Goal: Information Seeking & Learning: Learn about a topic

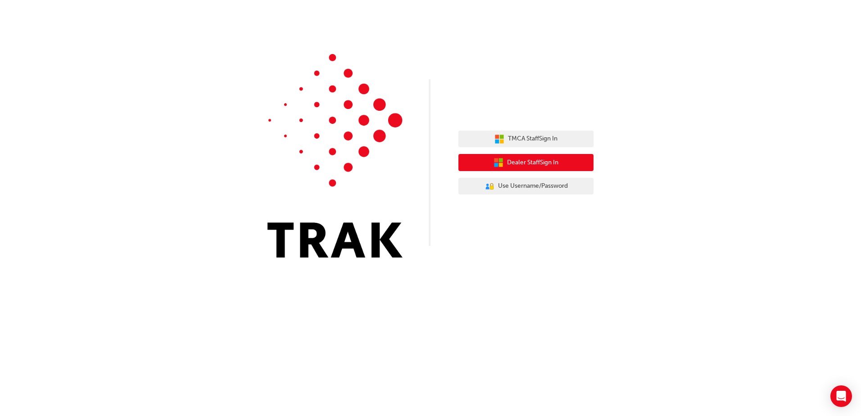
click at [507, 162] on span "Dealer Staff Sign In" at bounding box center [532, 163] width 51 height 10
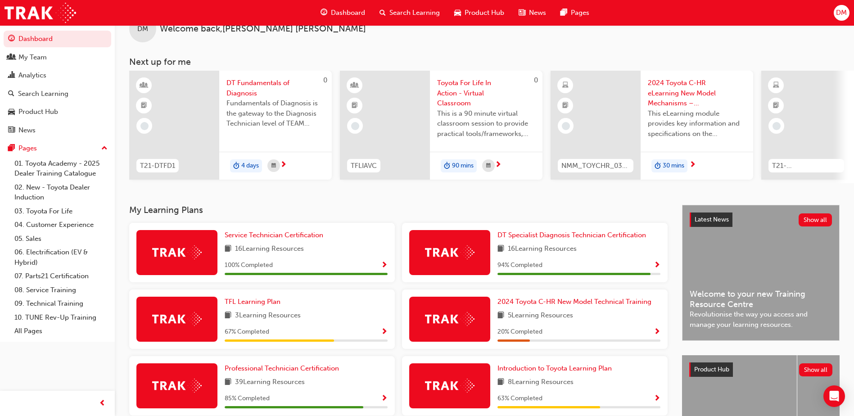
scroll to position [45, 0]
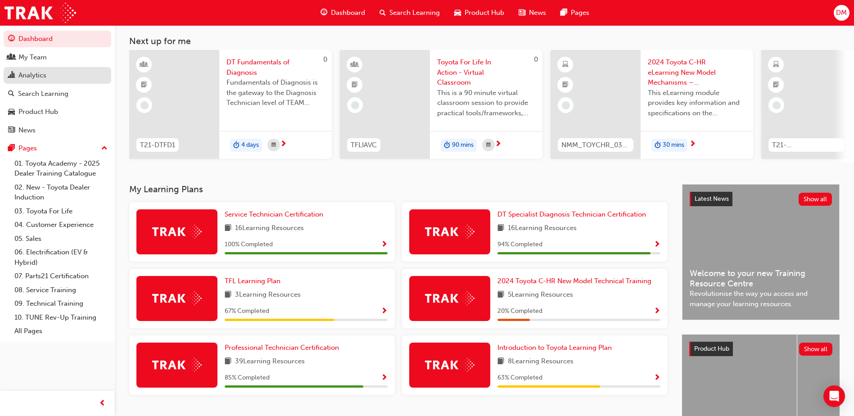
click at [71, 73] on div "Analytics" at bounding box center [57, 75] width 99 height 11
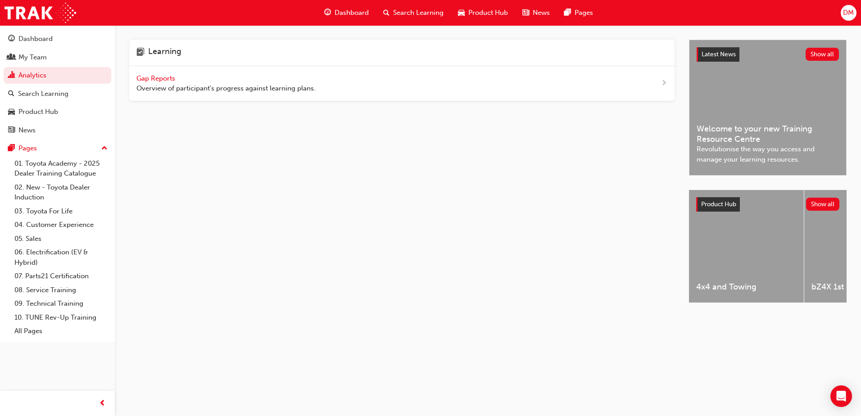
click at [162, 76] on span "Gap Reports" at bounding box center [156, 78] width 41 height 8
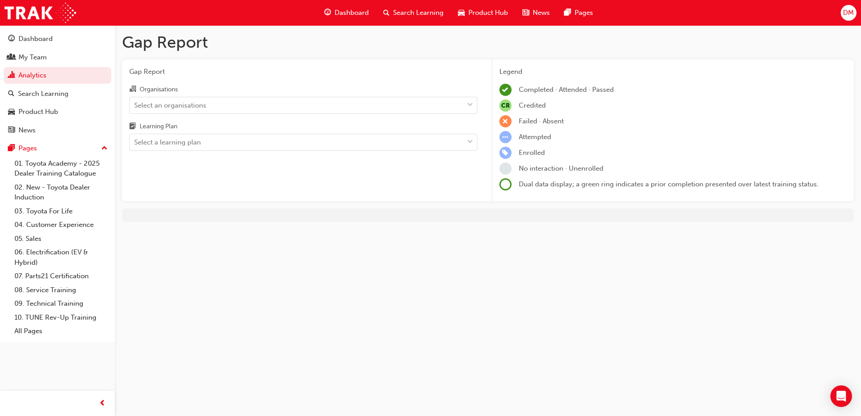
click at [169, 110] on div "Select an organisations" at bounding box center [297, 105] width 334 height 16
click at [135, 108] on input "Organisations Select an organisations" at bounding box center [134, 105] width 1 height 8
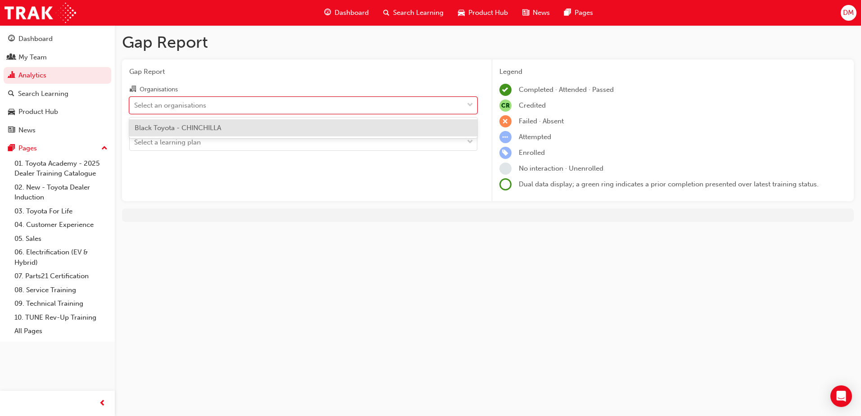
click at [170, 126] on span "Black Toyota - CHINCHILLA" at bounding box center [178, 128] width 86 height 8
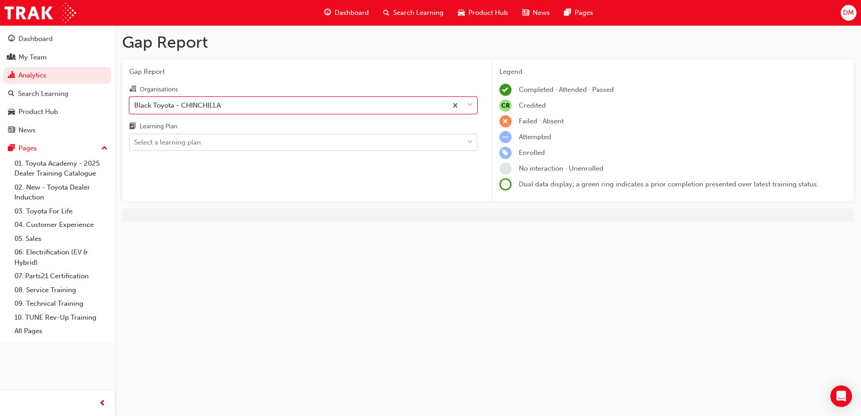
click at [171, 141] on div "Select a learning plan" at bounding box center [167, 142] width 67 height 10
click at [135, 141] on input "Learning Plan Select a learning plan" at bounding box center [134, 142] width 1 height 8
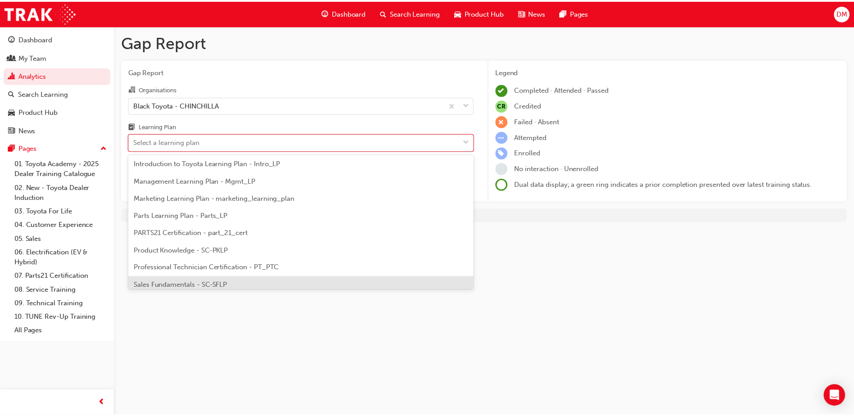
scroll to position [225, 0]
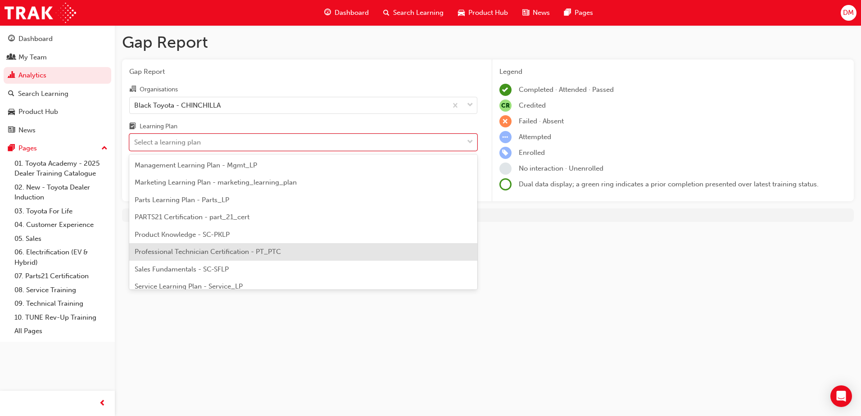
click at [180, 254] on span "Professional Technician Certification - PT_PTC" at bounding box center [208, 252] width 146 height 8
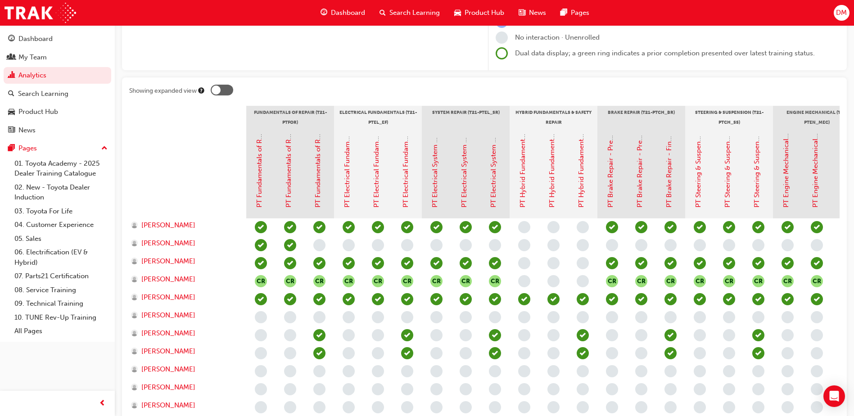
scroll to position [180, 0]
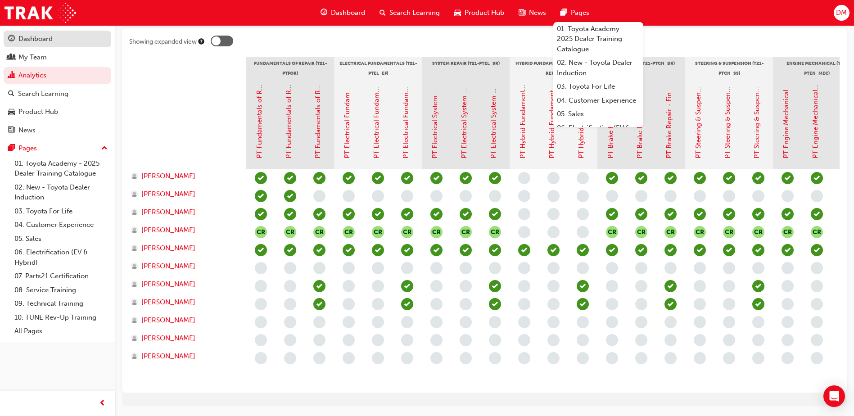
click at [54, 41] on div "Dashboard" at bounding box center [57, 38] width 99 height 11
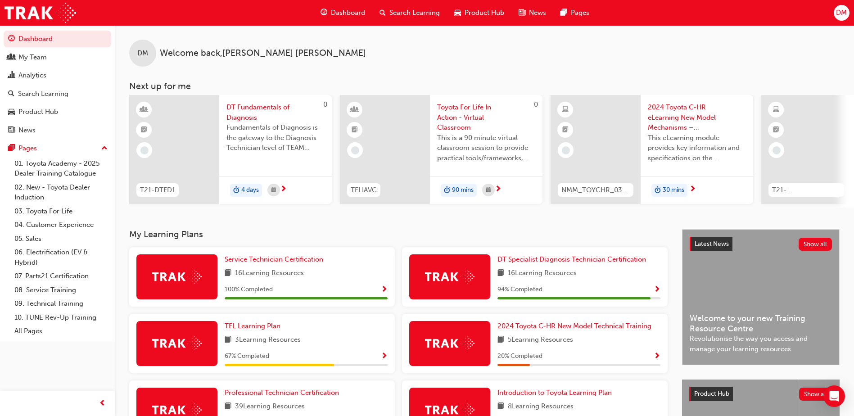
click at [838, 10] on span "DM" at bounding box center [841, 13] width 11 height 10
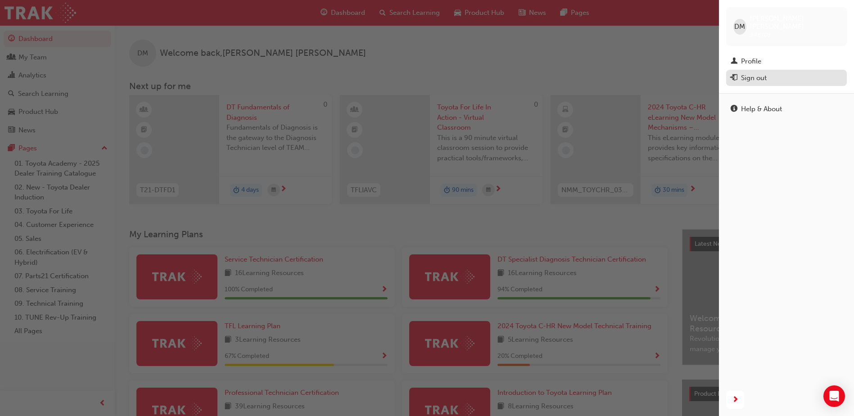
click at [771, 72] on div "Sign out" at bounding box center [786, 77] width 112 height 11
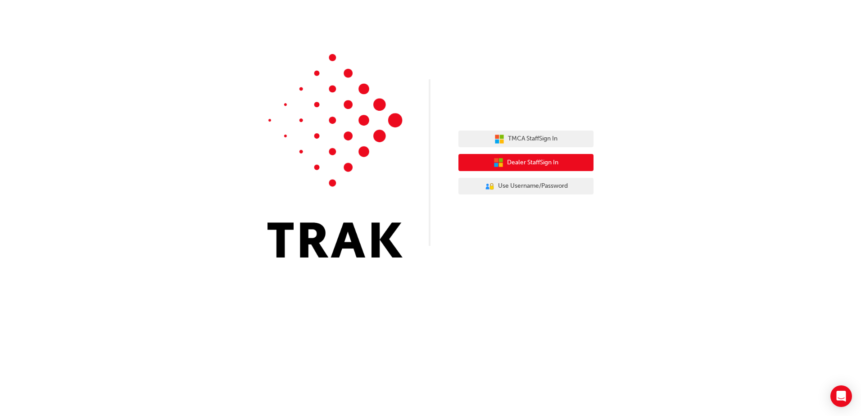
click at [499, 165] on icon "button" at bounding box center [501, 165] width 4 height 4
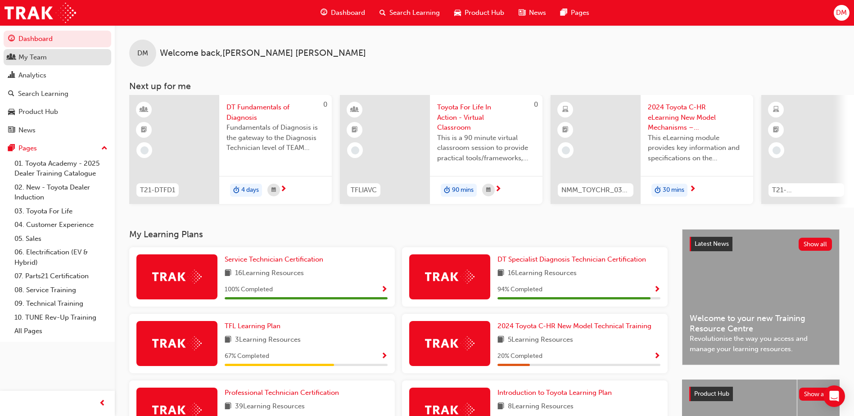
click at [70, 57] on div "My Team" at bounding box center [57, 57] width 99 height 11
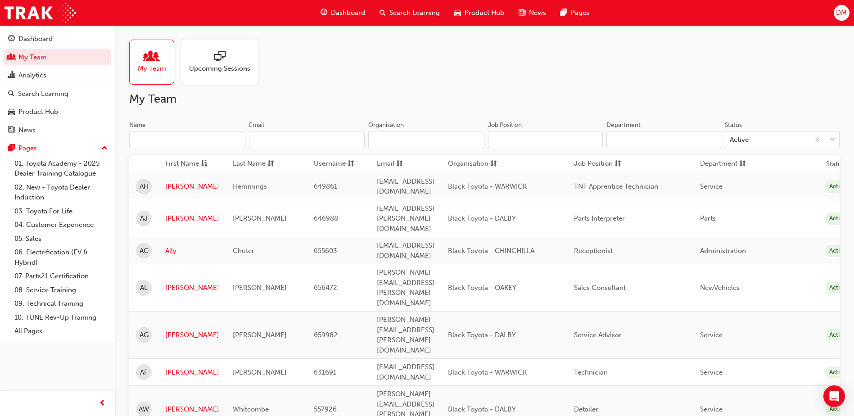
click at [231, 50] on div "Upcoming Sessions" at bounding box center [219, 62] width 77 height 45
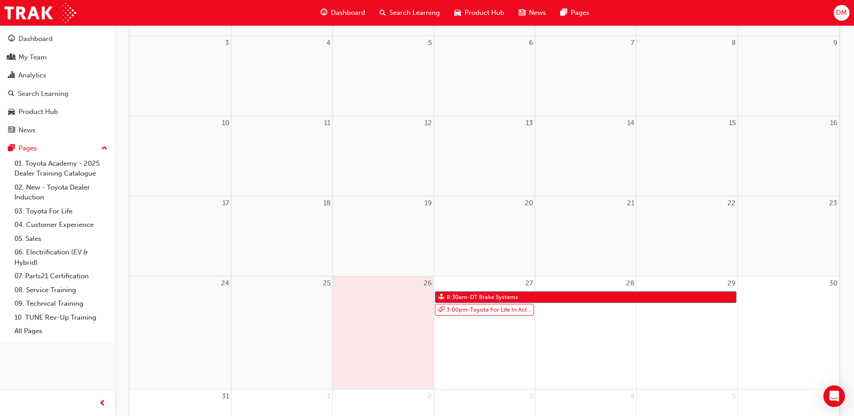
scroll to position [225, 0]
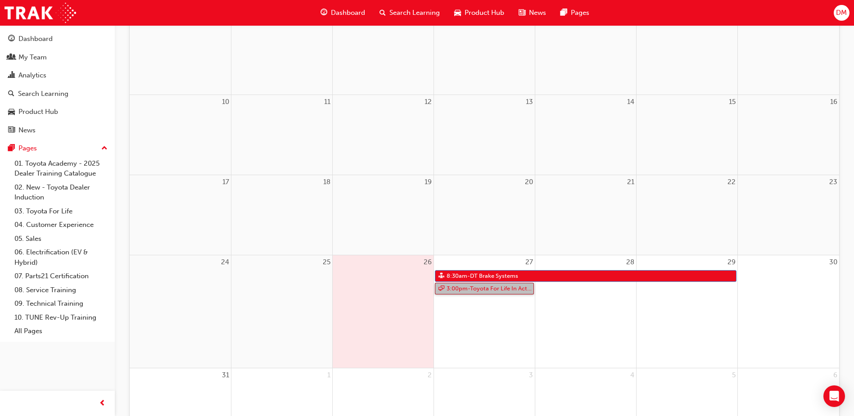
click at [455, 289] on link "3:00pm - Toyota For Life In Action - Virtual Classroom" at bounding box center [484, 289] width 99 height 12
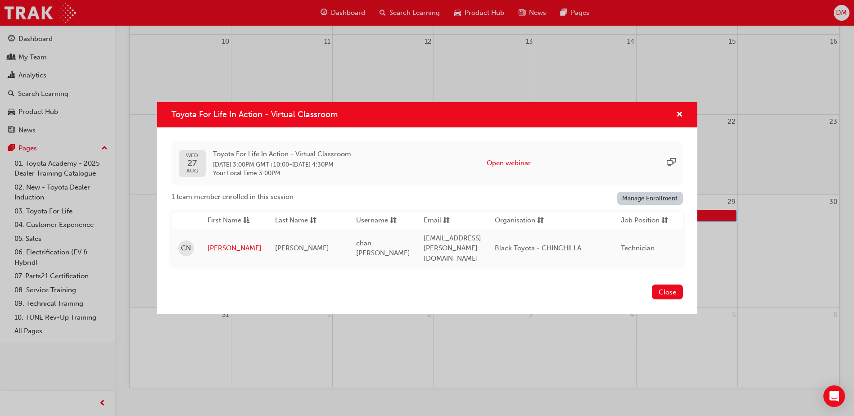
scroll to position [302, 0]
click at [661, 290] on button "Close" at bounding box center [667, 291] width 31 height 15
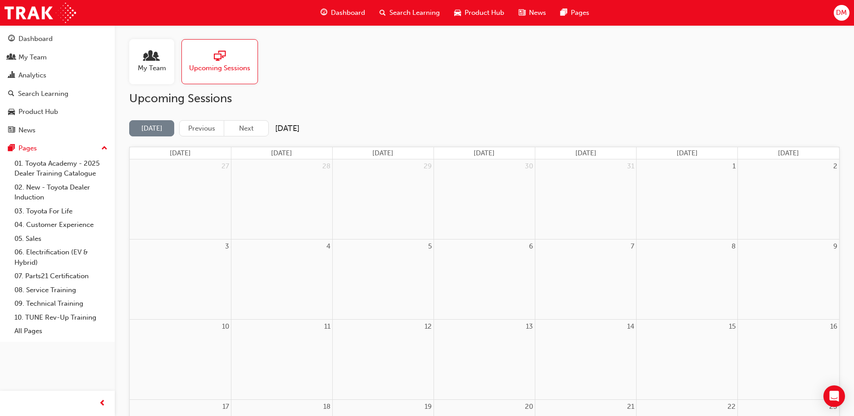
scroll to position [0, 0]
click at [257, 131] on button "Next" at bounding box center [246, 129] width 45 height 17
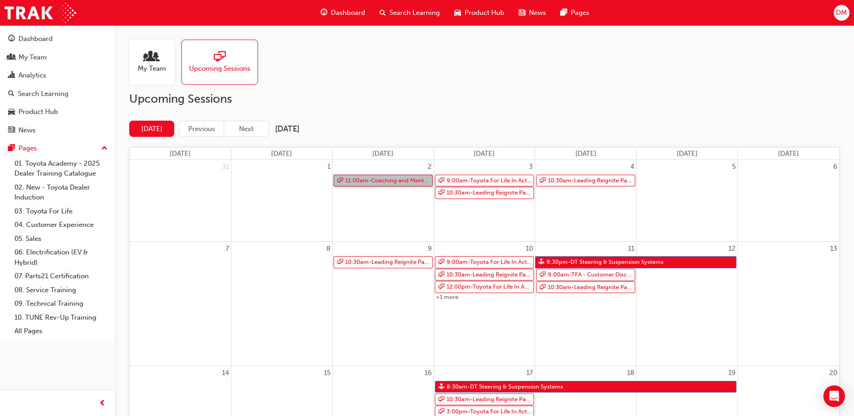
click at [402, 180] on link "11:00am - Coaching and Mentoring" at bounding box center [383, 181] width 99 height 12
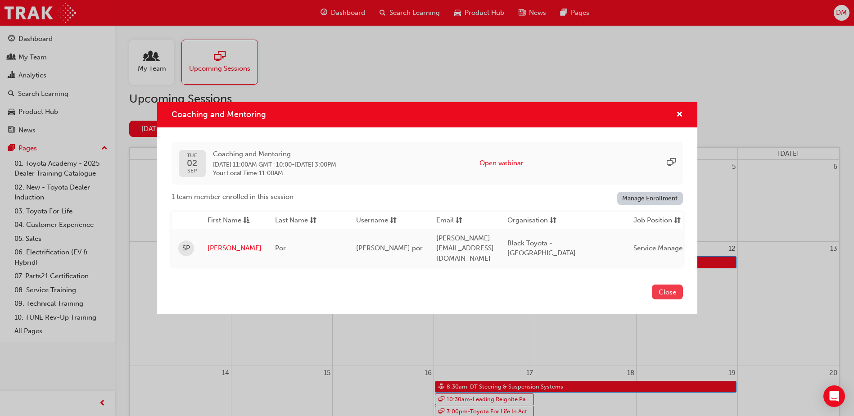
click at [665, 288] on button "Close" at bounding box center [667, 291] width 31 height 15
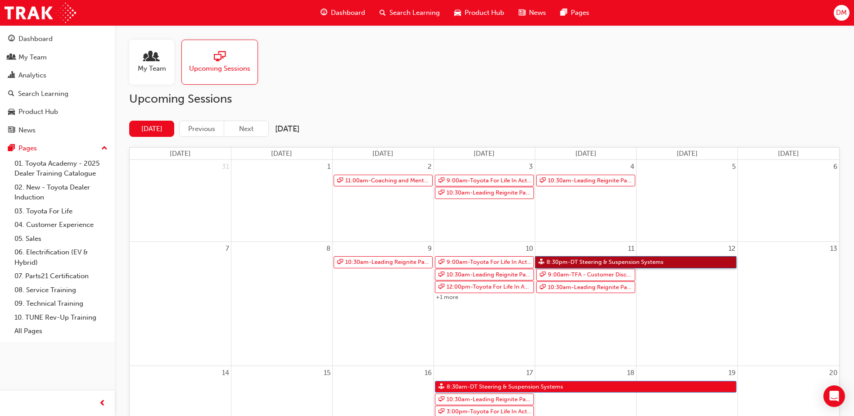
click at [589, 260] on link "8:30pm - DT Steering & Suspension Systems" at bounding box center [635, 262] width 201 height 12
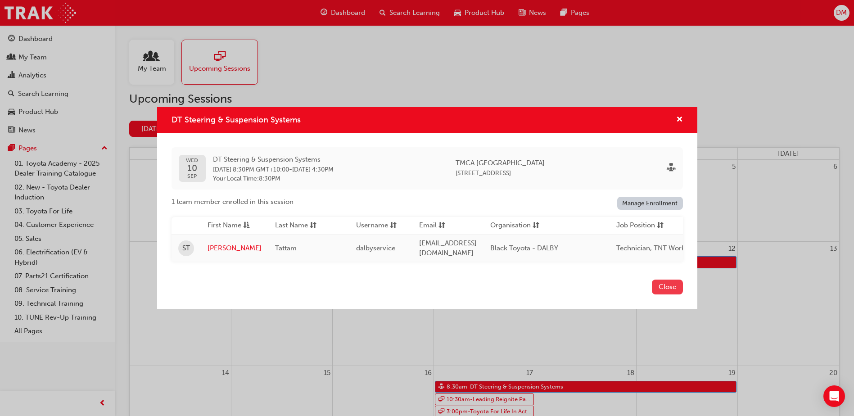
click at [658, 289] on button "Close" at bounding box center [667, 286] width 31 height 15
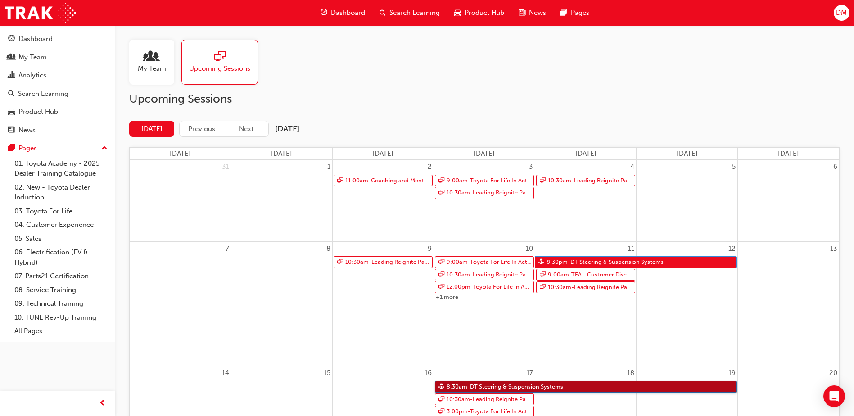
click at [572, 386] on link "8:30am - DT Steering & Suspension Systems" at bounding box center [586, 387] width 302 height 12
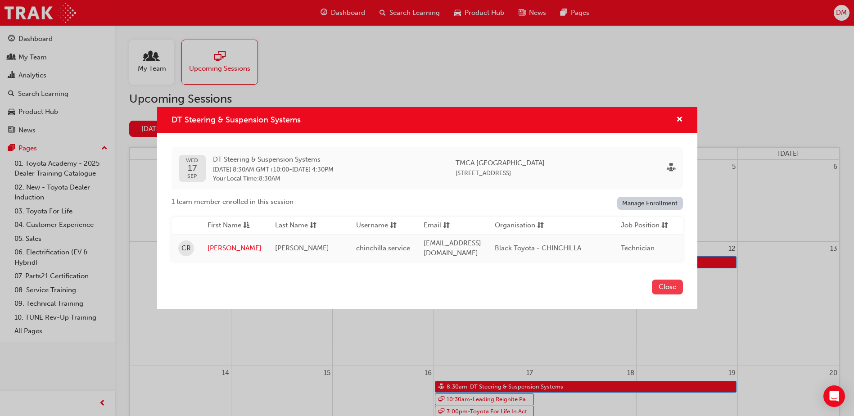
click at [663, 288] on button "Close" at bounding box center [667, 286] width 31 height 15
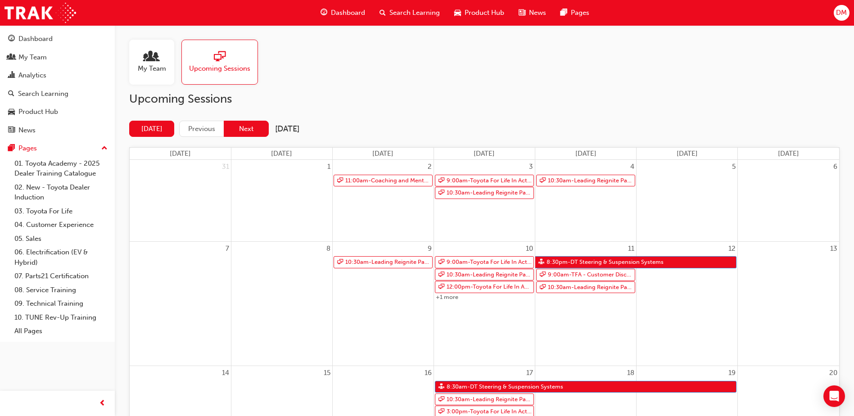
click at [255, 131] on button "Next" at bounding box center [246, 129] width 45 height 17
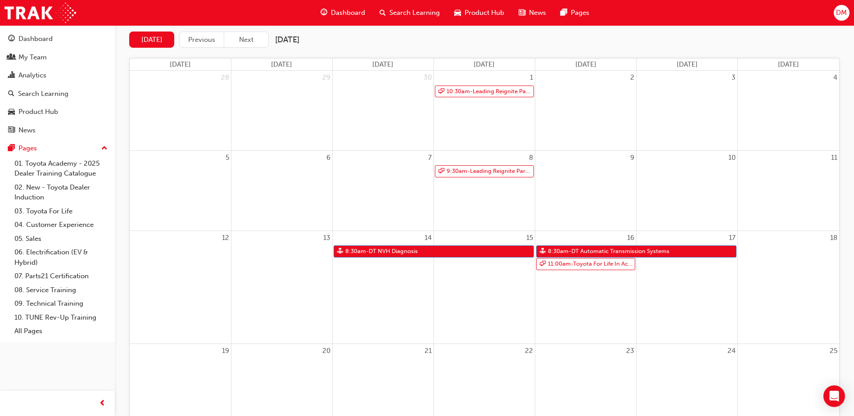
scroll to position [90, 0]
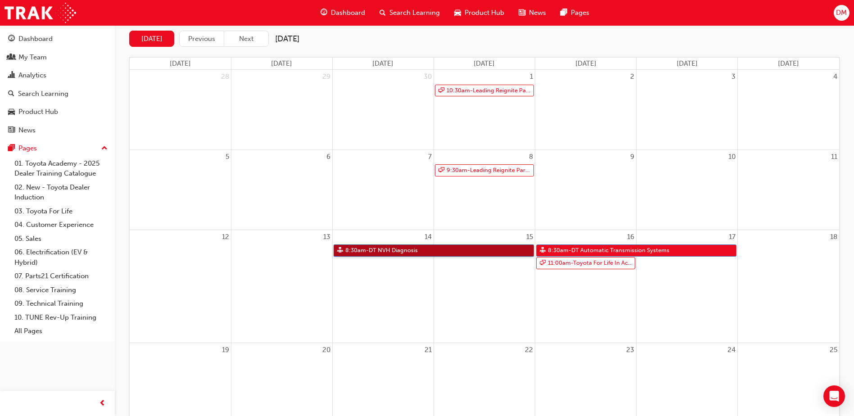
click at [434, 249] on link "8:30am - DT NVH Diagnosis" at bounding box center [434, 250] width 200 height 12
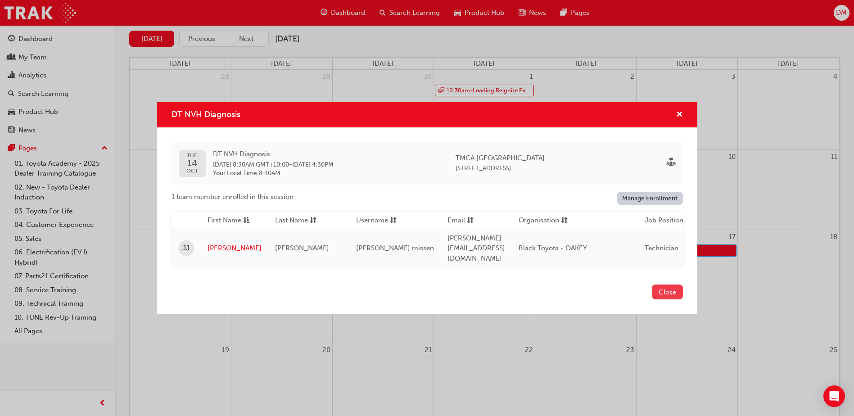
click at [665, 293] on button "Close" at bounding box center [667, 291] width 31 height 15
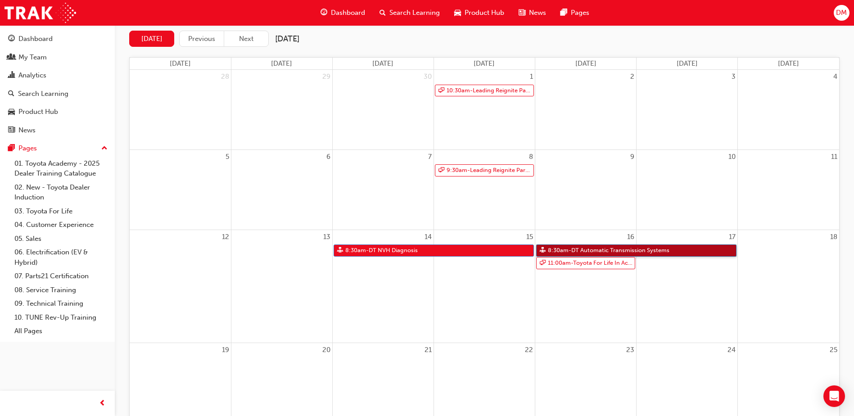
click at [647, 248] on link "8:30am - DT Automatic Transmission Systems" at bounding box center [636, 250] width 200 height 12
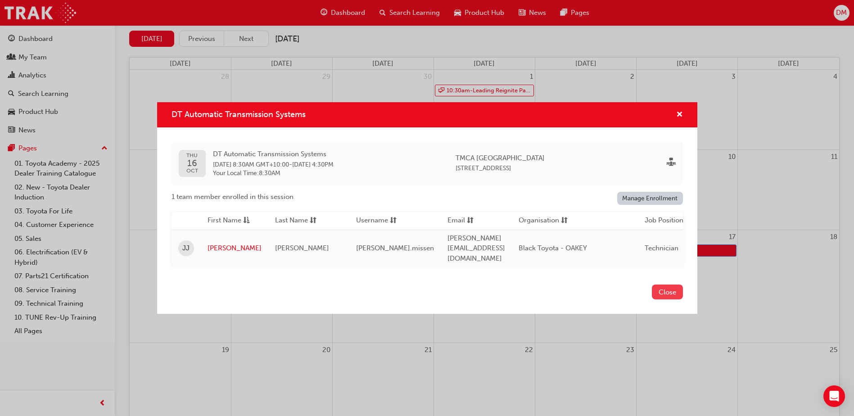
click at [654, 286] on button "Close" at bounding box center [667, 291] width 31 height 15
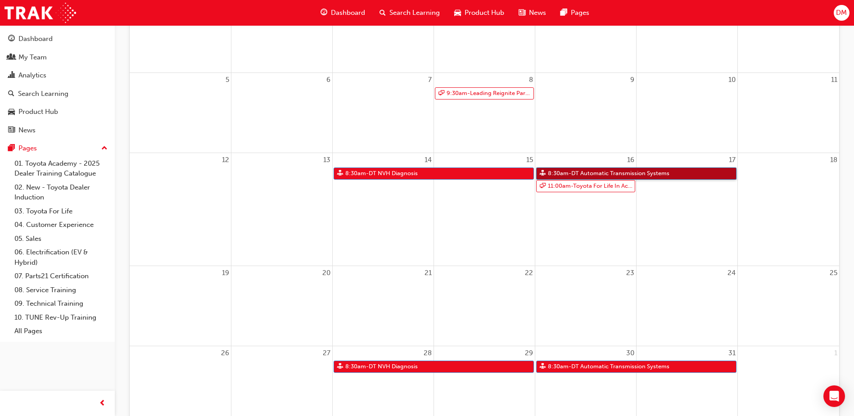
scroll to position [257, 0]
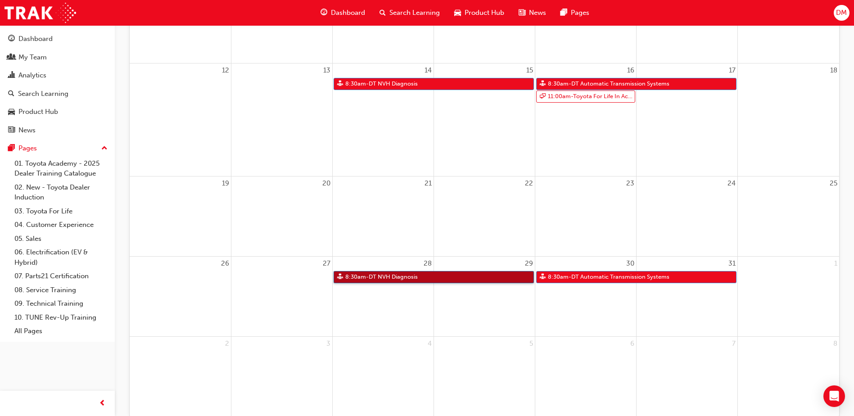
click at [424, 276] on link "8:30am - DT NVH Diagnosis" at bounding box center [434, 277] width 200 height 12
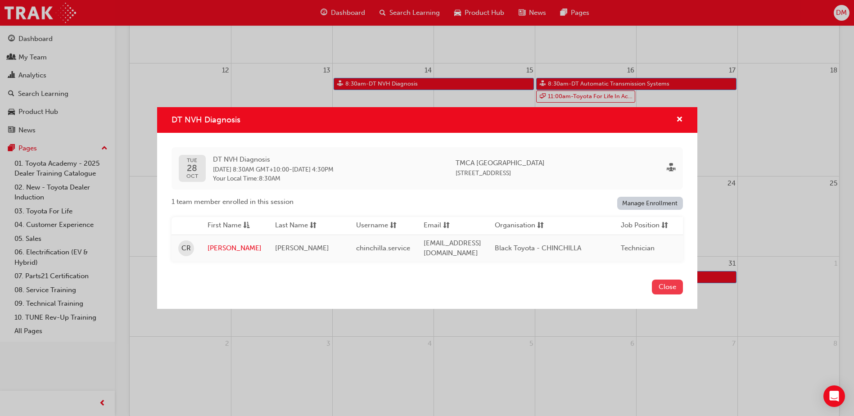
click at [657, 291] on button "Close" at bounding box center [667, 286] width 31 height 15
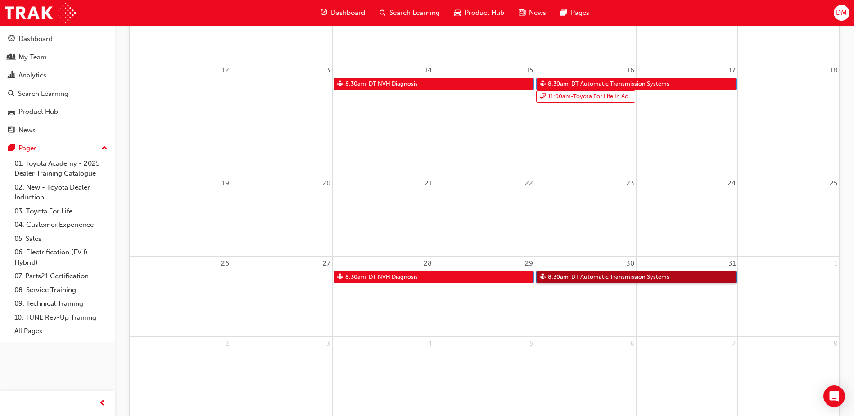
click at [652, 279] on link "8:30am - DT Automatic Transmission Systems" at bounding box center [636, 277] width 200 height 12
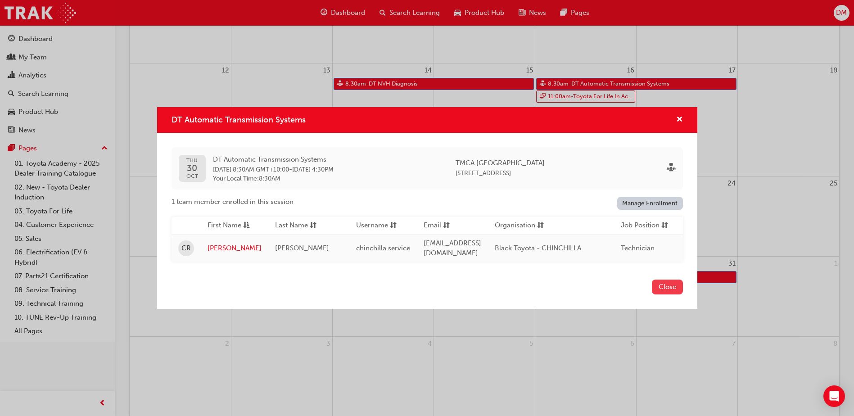
click at [663, 292] on button "Close" at bounding box center [667, 286] width 31 height 15
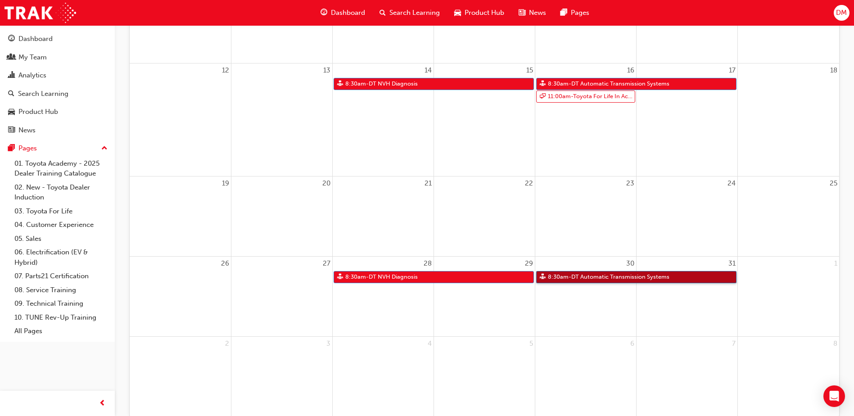
scroll to position [0, 0]
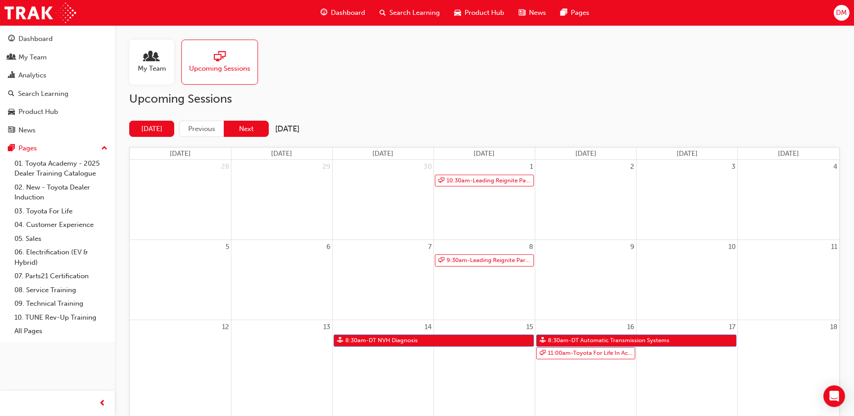
click at [254, 131] on button "Next" at bounding box center [246, 129] width 45 height 17
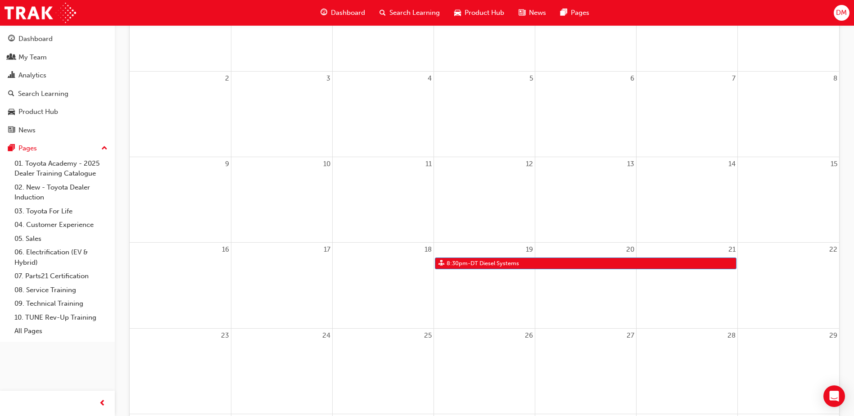
scroll to position [180, 0]
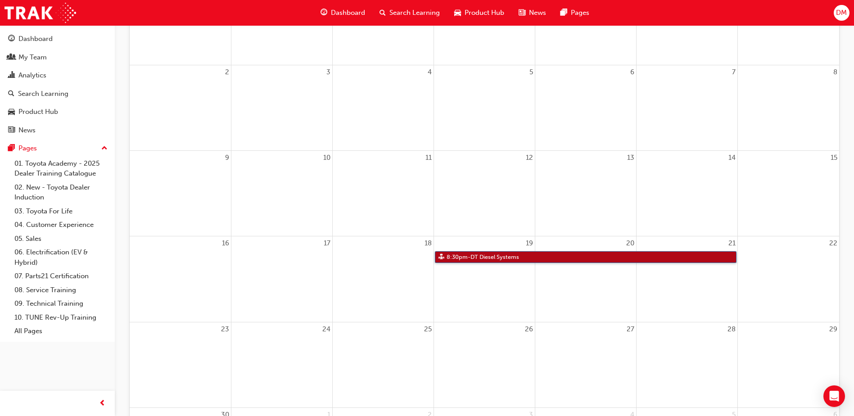
click at [562, 257] on link "8:30pm - DT Diesel Systems" at bounding box center [586, 257] width 302 height 12
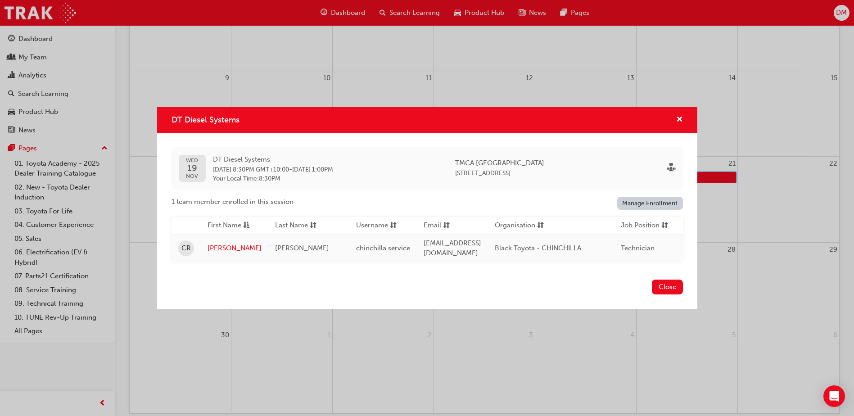
scroll to position [302, 0]
click at [673, 290] on button "Close" at bounding box center [667, 286] width 31 height 15
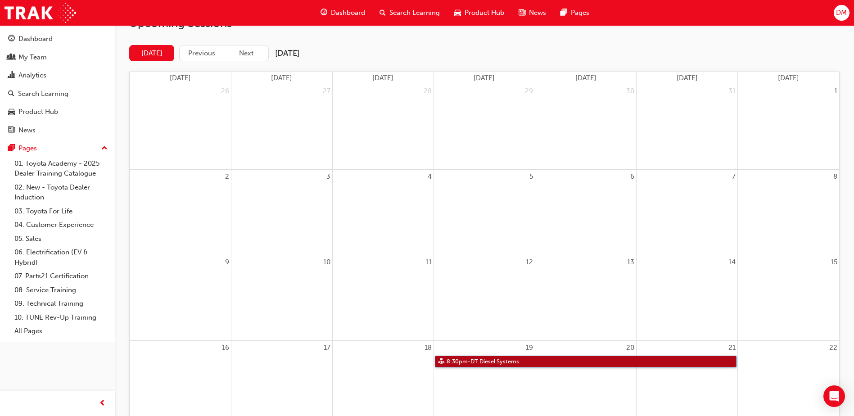
scroll to position [0, 0]
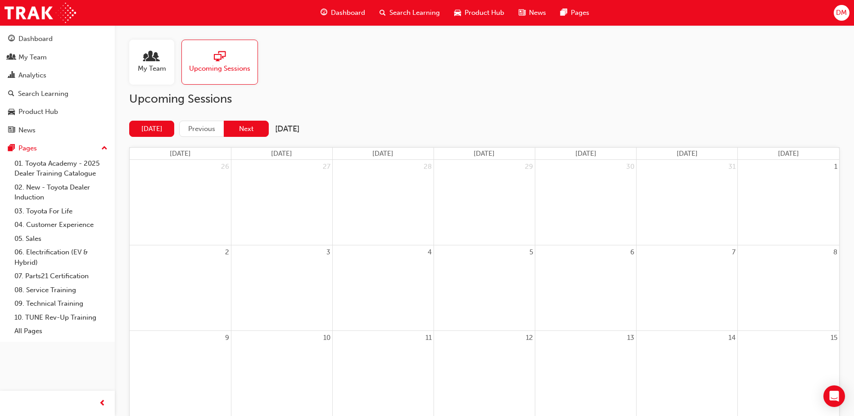
click at [254, 132] on button "Next" at bounding box center [246, 129] width 45 height 17
click at [218, 128] on button "Previous" at bounding box center [201, 129] width 45 height 17
click at [160, 130] on button "Today" at bounding box center [151, 129] width 45 height 17
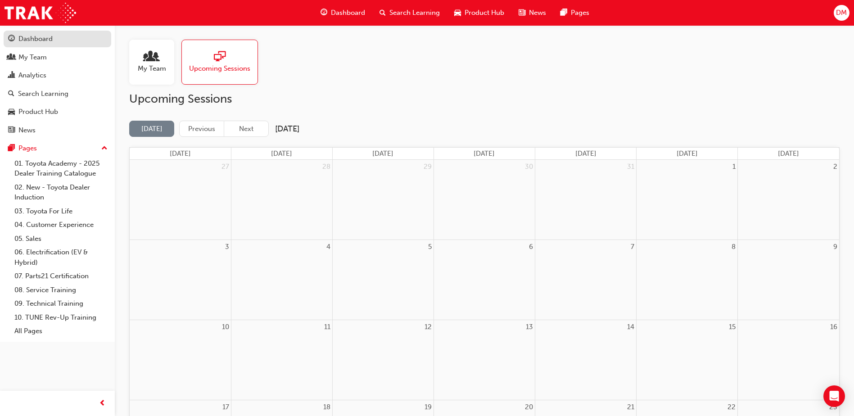
click at [25, 39] on div "Dashboard" at bounding box center [35, 39] width 34 height 10
